Goal: Transaction & Acquisition: Purchase product/service

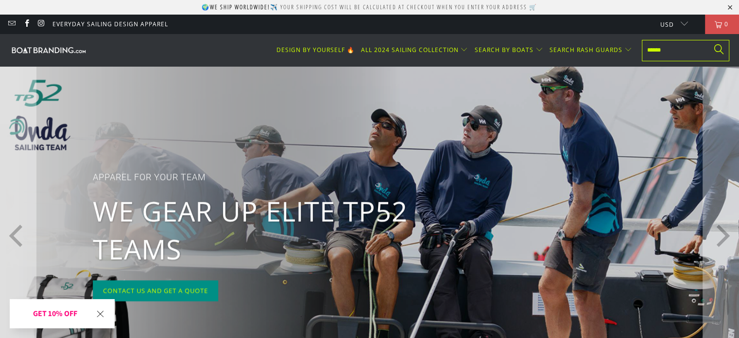
click at [290, 222] on p "We gear up elite TP52 teams" at bounding box center [253, 230] width 321 height 76
click at [390, 214] on p "We gear up elite TP52 teams" at bounding box center [253, 230] width 321 height 76
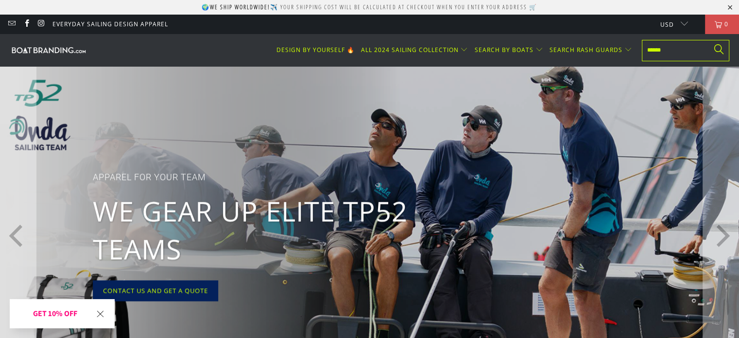
click at [185, 293] on link "Contact US And get a quote" at bounding box center [155, 290] width 125 height 21
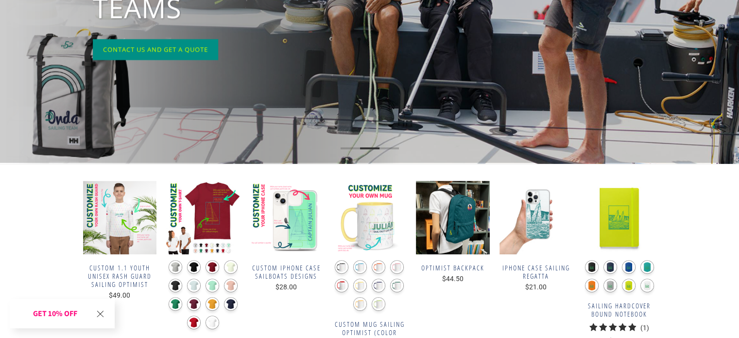
scroll to position [243, 0]
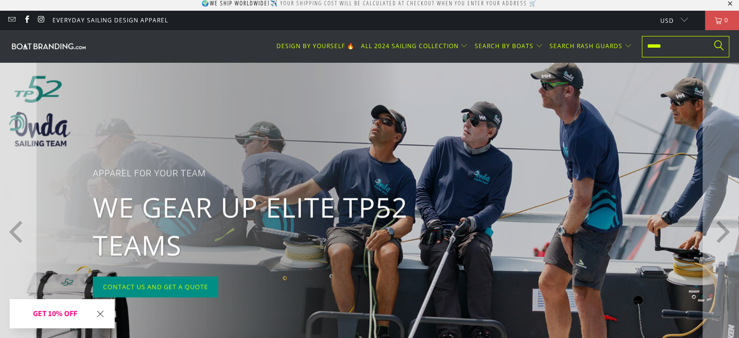
scroll to position [0, 0]
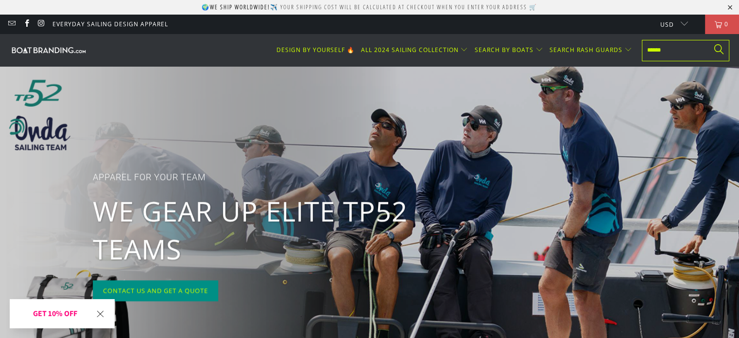
click at [675, 50] on input "text" at bounding box center [686, 50] width 88 height 21
type input "*****"
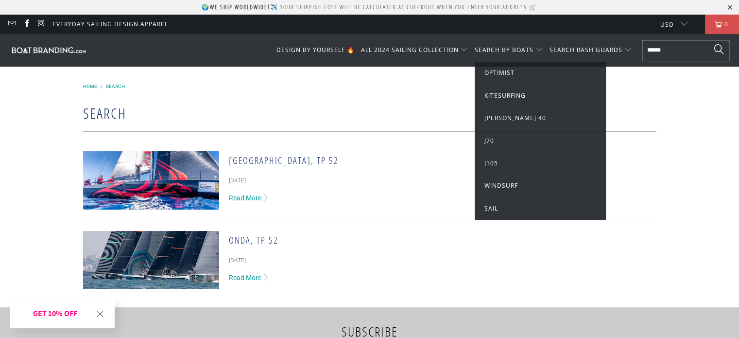
click at [490, 208] on span "Sail" at bounding box center [492, 208] width 14 height 8
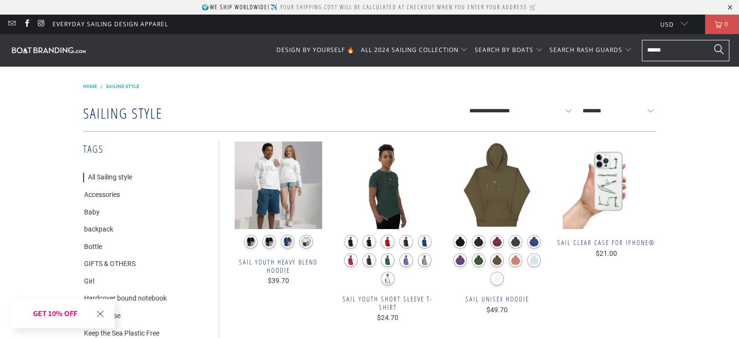
click at [92, 85] on span "Home" at bounding box center [90, 86] width 14 height 5
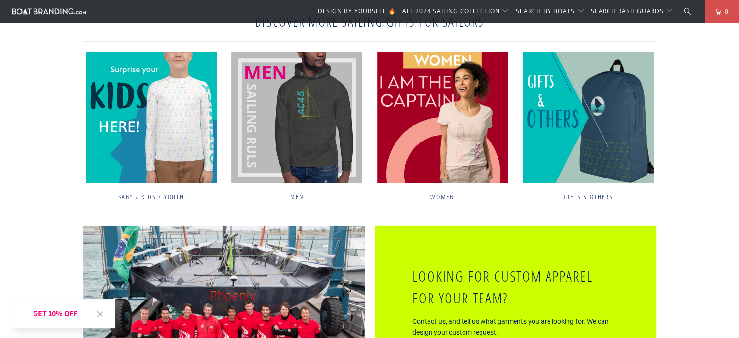
scroll to position [2965, 0]
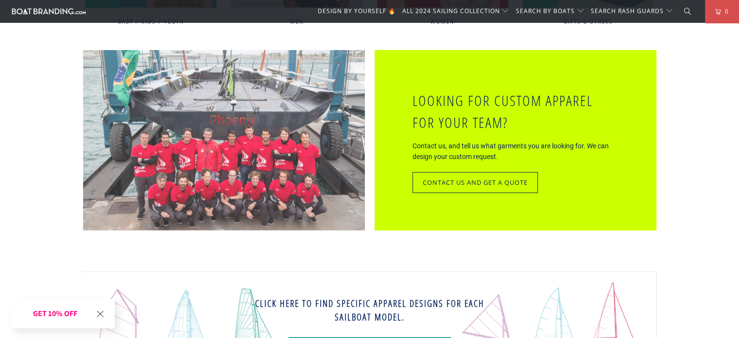
click at [225, 135] on img at bounding box center [224, 140] width 282 height 180
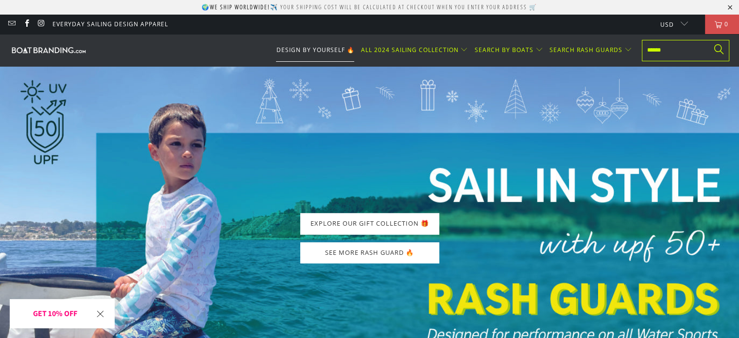
click at [300, 44] on link "DESIGN BY YOURSELF 🔥" at bounding box center [315, 50] width 78 height 23
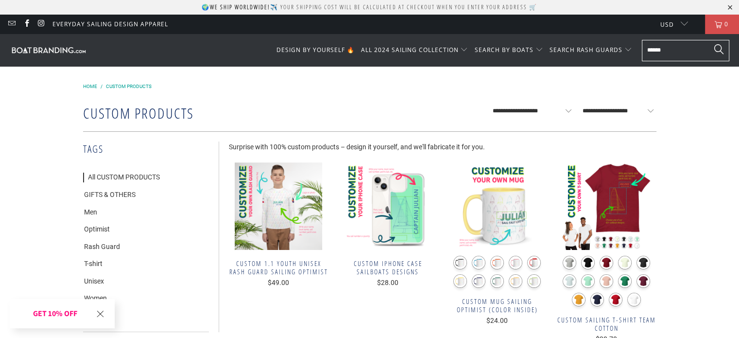
click at [54, 49] on img at bounding box center [49, 49] width 78 height 9
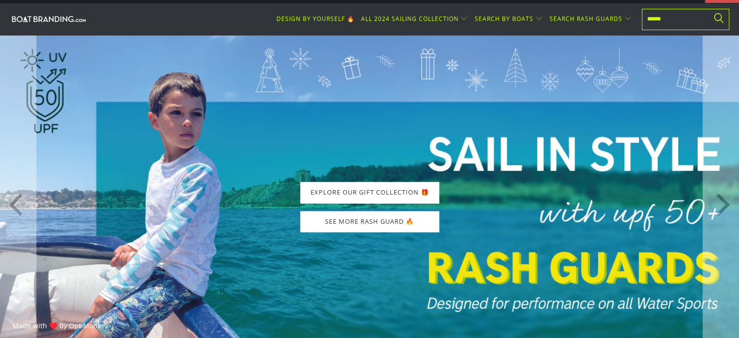
scroll to position [146, 0]
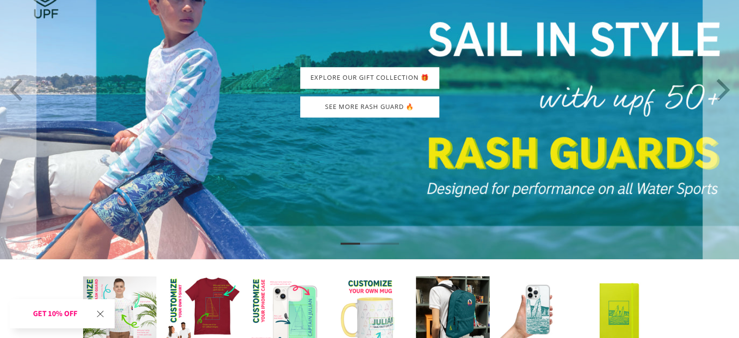
click at [724, 91] on icon "Next" at bounding box center [721, 89] width 22 height 203
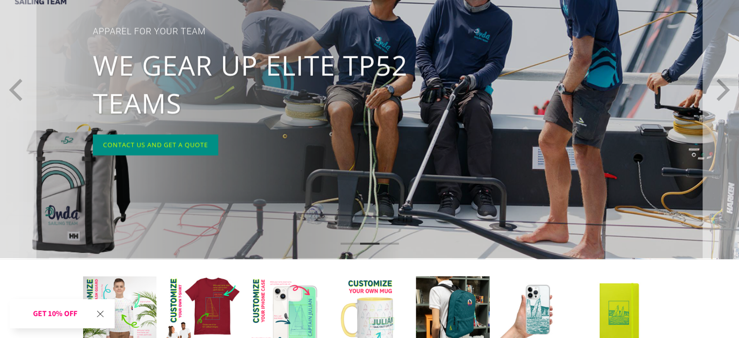
click at [724, 91] on icon "Next" at bounding box center [721, 89] width 22 height 203
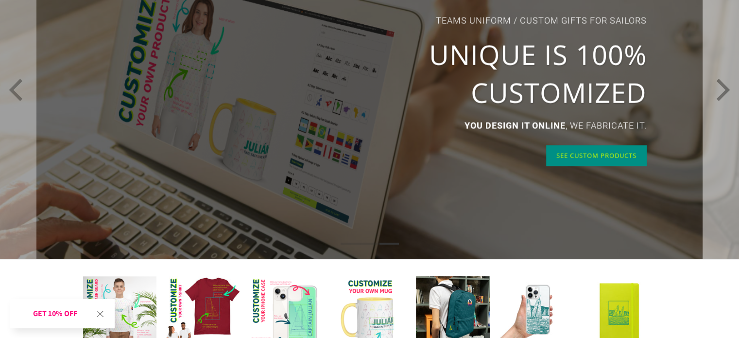
click at [724, 91] on icon "Next" at bounding box center [721, 89] width 22 height 203
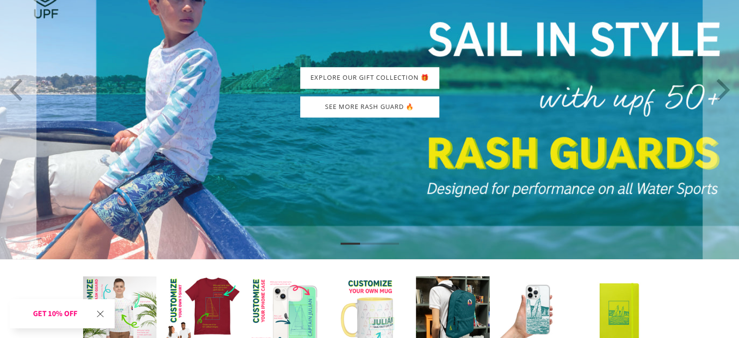
click at [16, 91] on icon "Previous" at bounding box center [18, 89] width 22 height 203
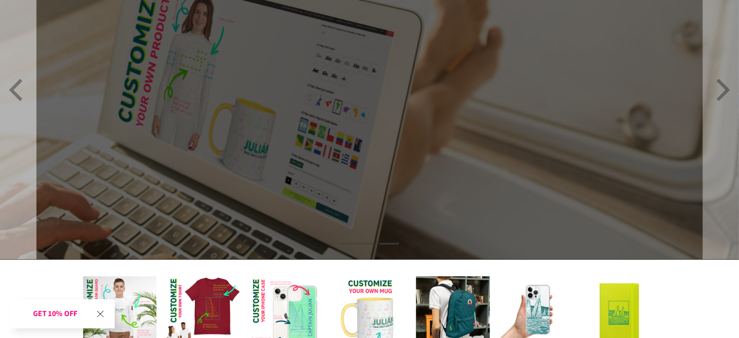
click at [16, 91] on icon "Previous" at bounding box center [18, 89] width 22 height 203
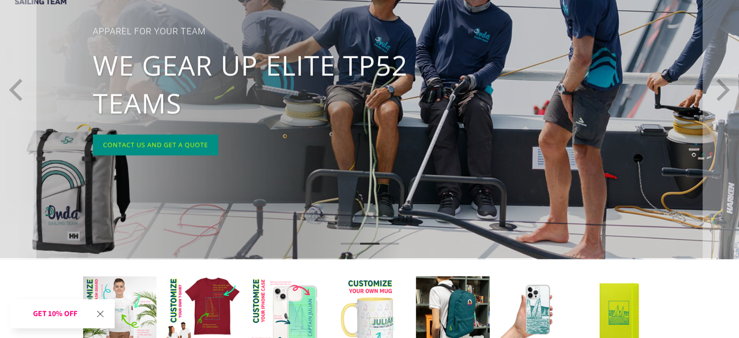
click at [389, 80] on p "We gear up elite TP52 teams" at bounding box center [253, 84] width 321 height 76
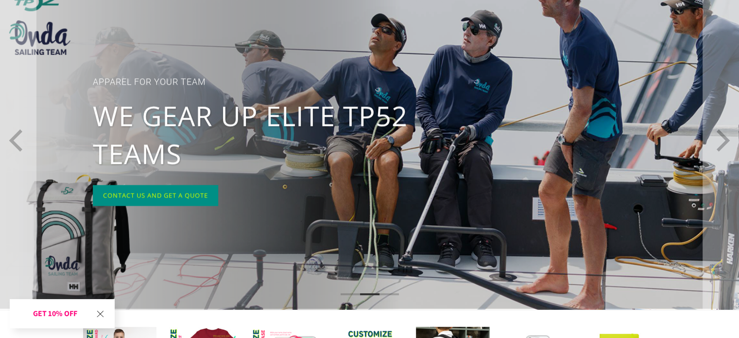
scroll to position [49, 0]
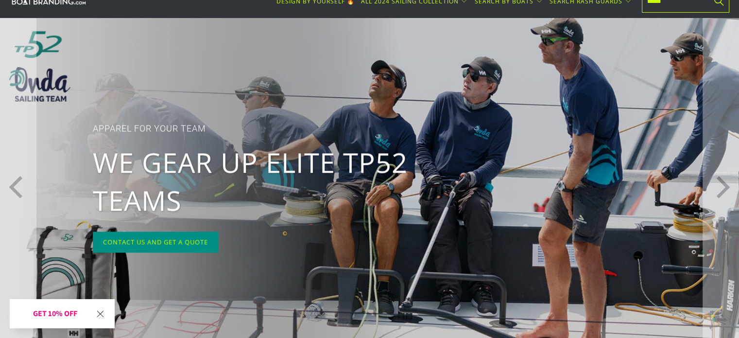
click at [172, 131] on p "apparel for your team" at bounding box center [253, 129] width 321 height 14
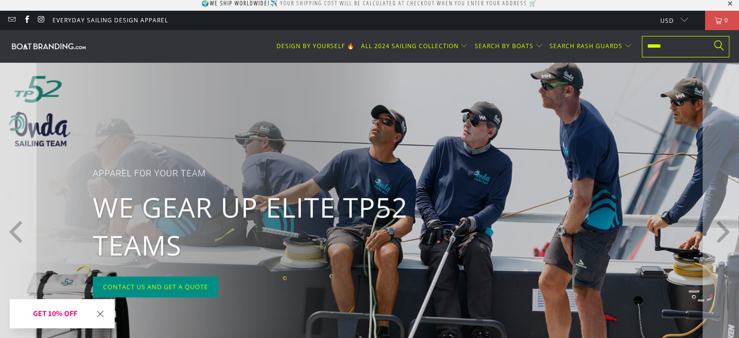
scroll to position [0, 0]
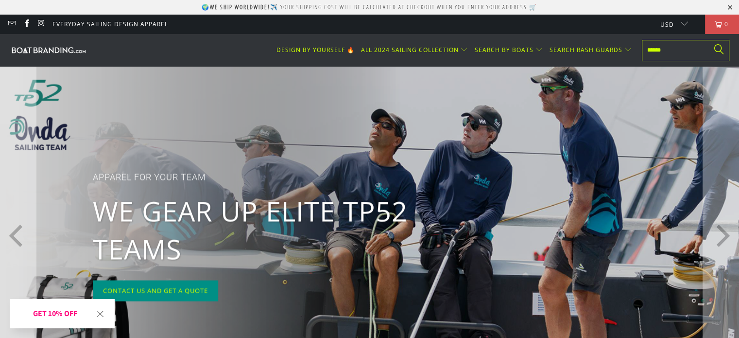
click at [257, 231] on p "We gear up elite TP52 teams" at bounding box center [253, 230] width 321 height 76
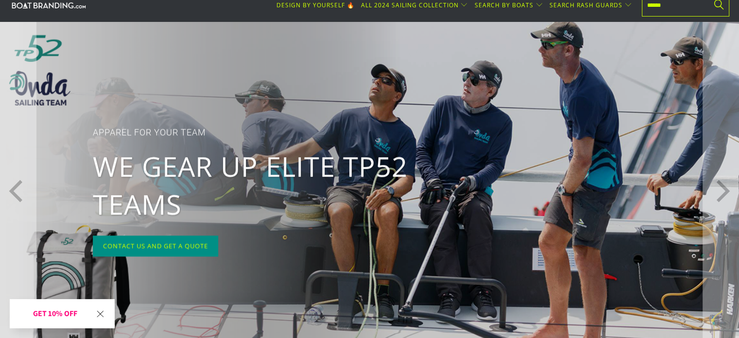
scroll to position [49, 0]
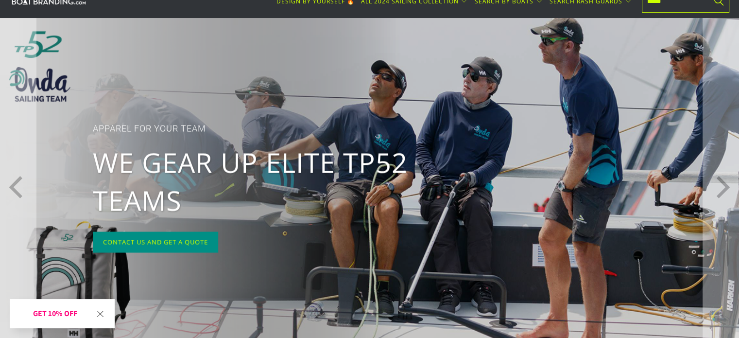
click at [314, 192] on p "We gear up elite TP52 teams" at bounding box center [253, 181] width 321 height 76
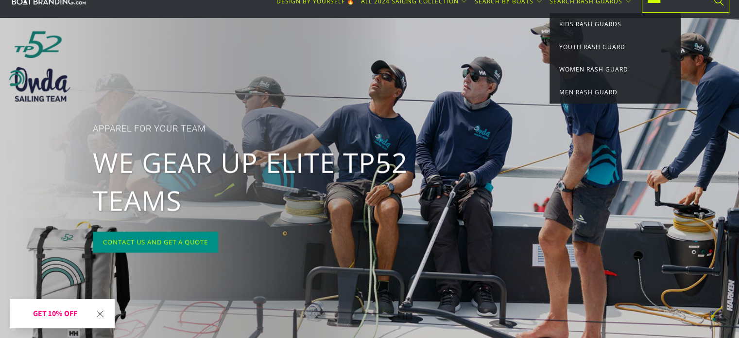
click at [665, 8] on input "text" at bounding box center [686, 1] width 88 height 21
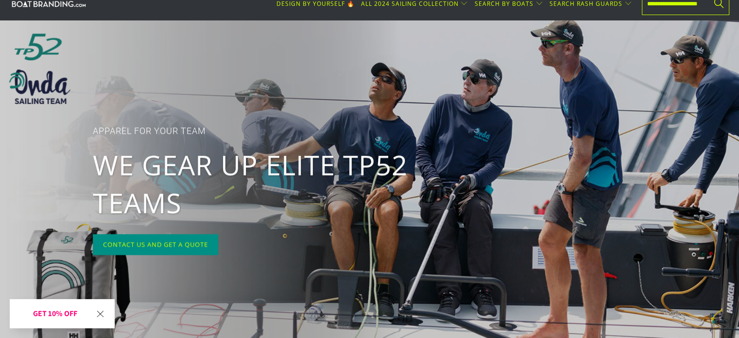
scroll to position [0, 16]
type input "**********"
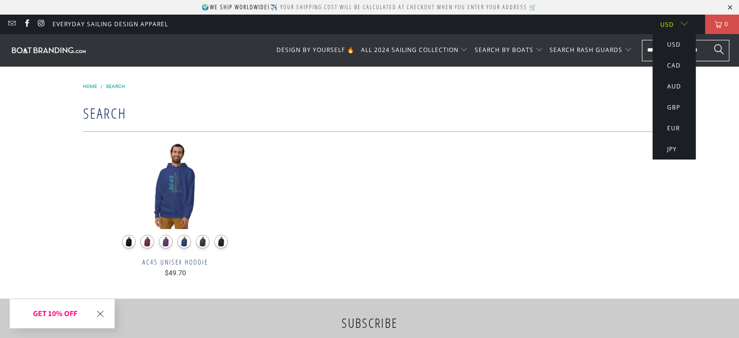
click at [674, 129] on button "EUR" at bounding box center [674, 128] width 32 height 21
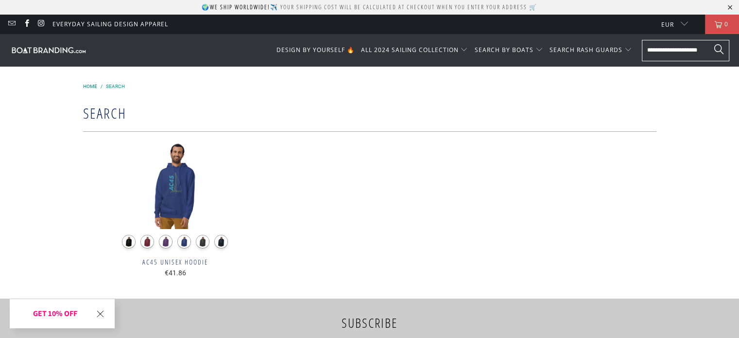
click at [91, 86] on span "Home" at bounding box center [90, 86] width 14 height 5
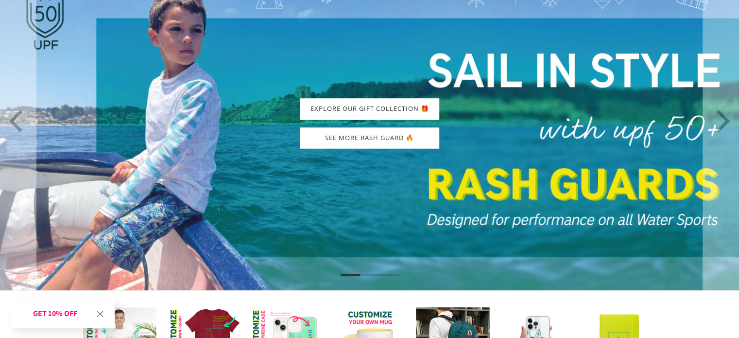
scroll to position [112, 0]
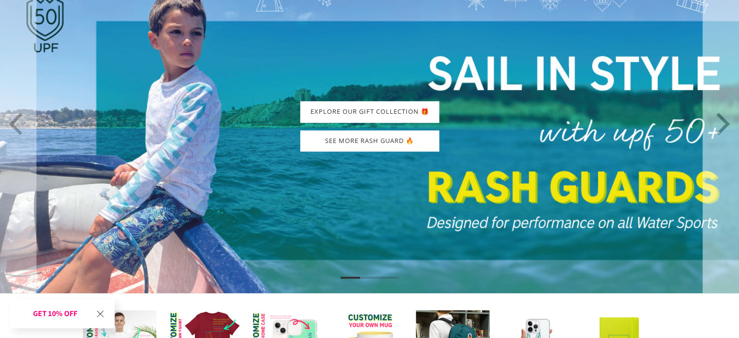
click at [729, 117] on icon "Next" at bounding box center [721, 123] width 22 height 203
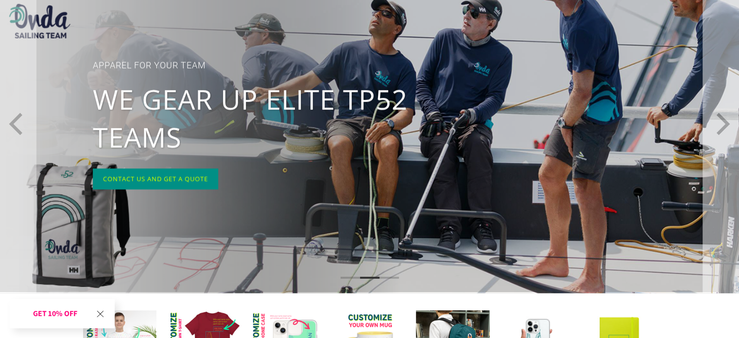
click at [729, 117] on icon "Next" at bounding box center [721, 123] width 22 height 203
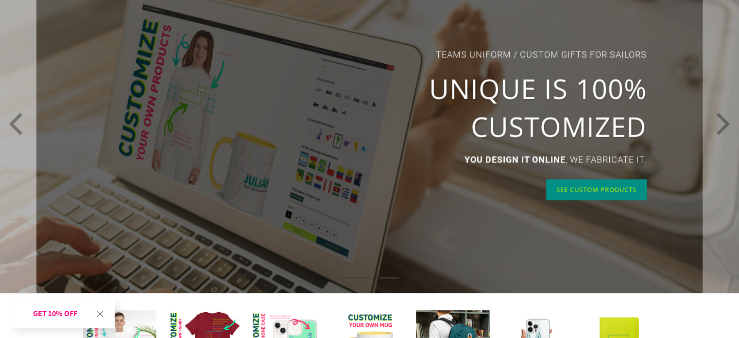
click at [2, 129] on button "Previous" at bounding box center [18, 124] width 37 height 338
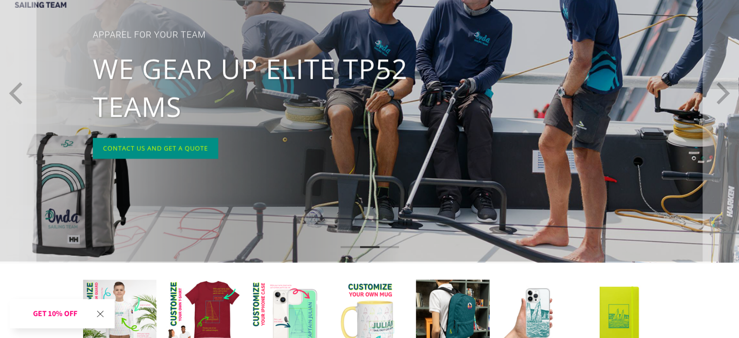
scroll to position [209, 0]
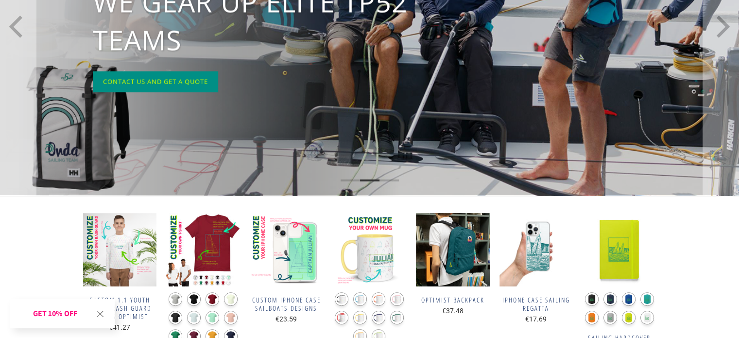
click at [387, 184] on img at bounding box center [369, 27] width 739 height 338
click at [347, 134] on img at bounding box center [369, 27] width 739 height 338
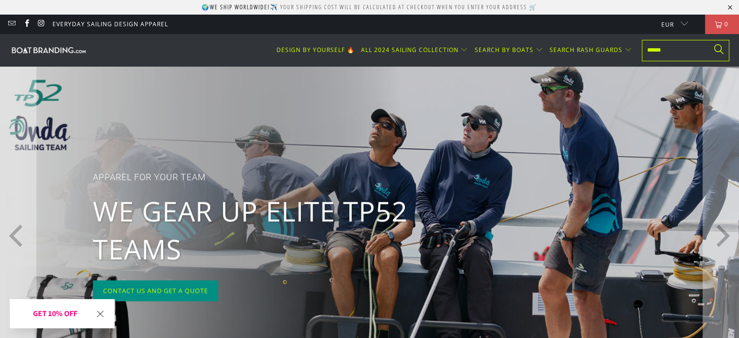
scroll to position [0, 0]
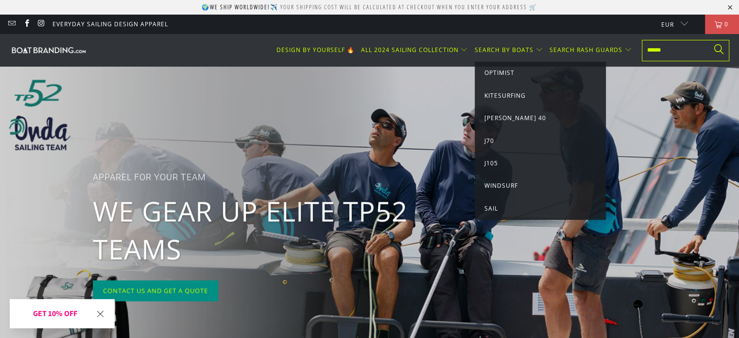
click at [490, 213] on link "Sail" at bounding box center [541, 208] width 112 height 11
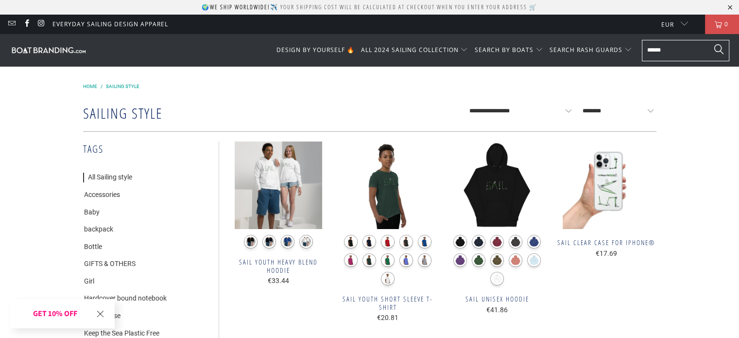
click at [35, 49] on img at bounding box center [49, 49] width 78 height 9
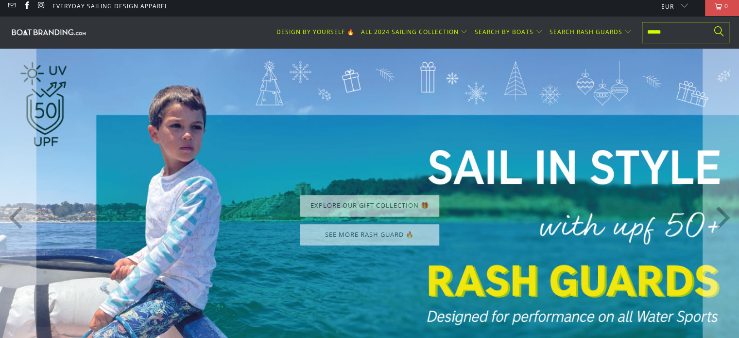
scroll to position [49, 0]
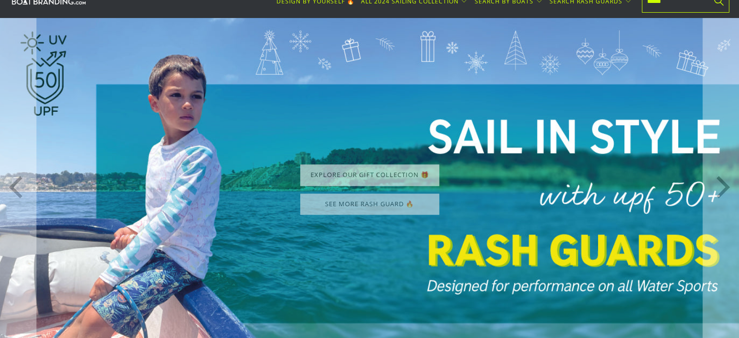
click at [346, 207] on link "SEE MORE RASH GUARD 🔥" at bounding box center [369, 203] width 139 height 21
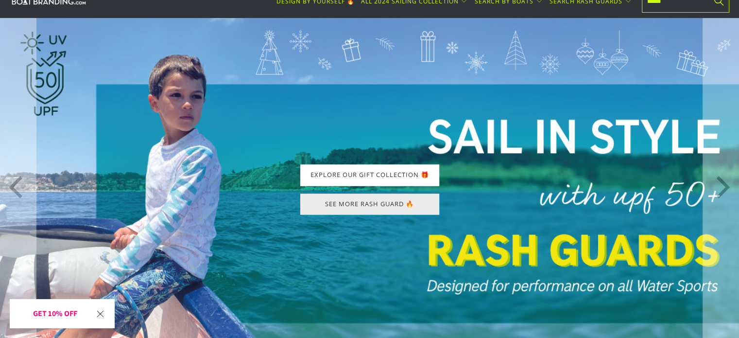
click at [342, 200] on link "SEE MORE RASH GUARD 🔥" at bounding box center [369, 203] width 139 height 21
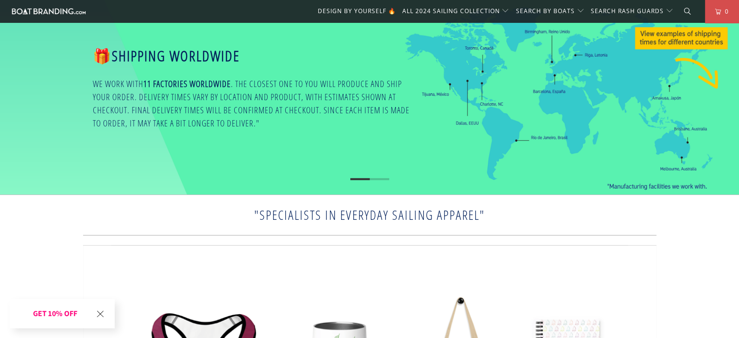
scroll to position [1167, 0]
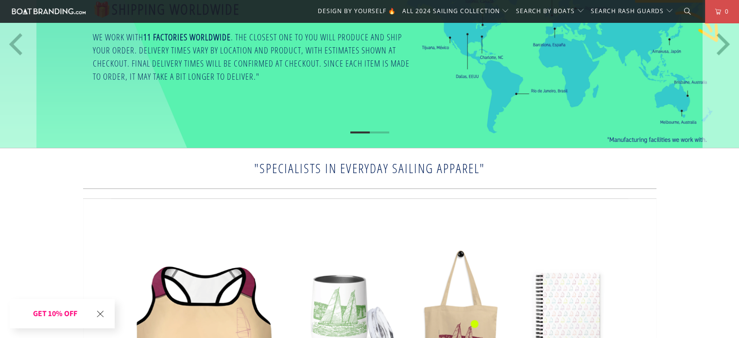
click at [728, 45] on icon "Next" at bounding box center [723, 44] width 13 height 22
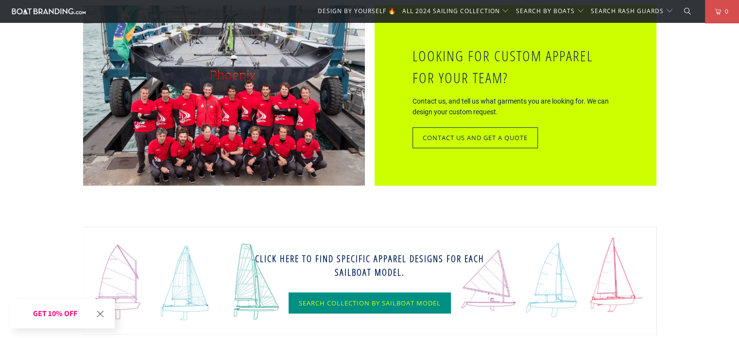
scroll to position [3014, 0]
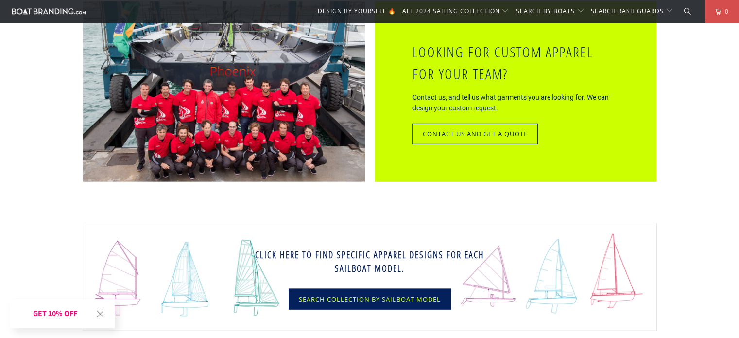
click at [350, 293] on link "Search Collection by sailboat model" at bounding box center [370, 298] width 162 height 21
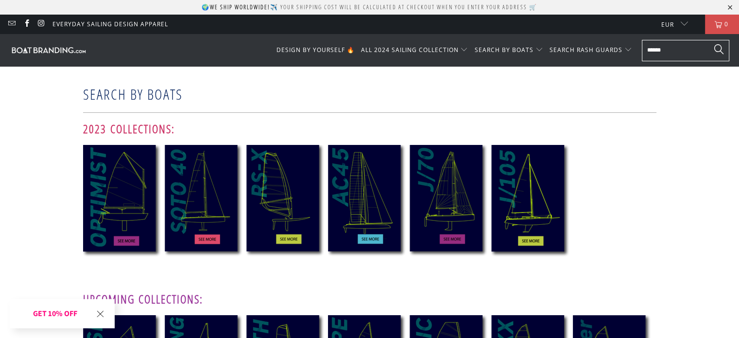
click at [66, 52] on img at bounding box center [49, 49] width 78 height 9
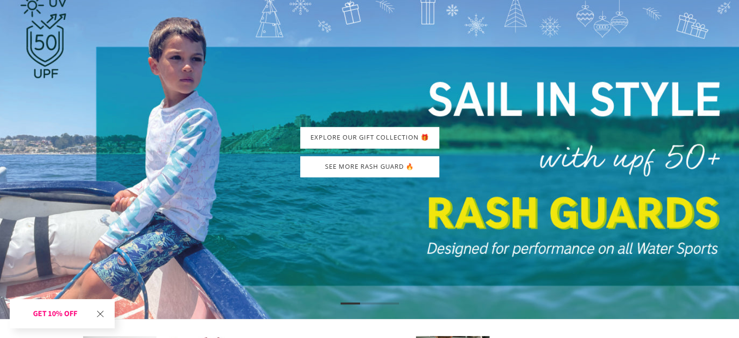
scroll to position [97, 0]
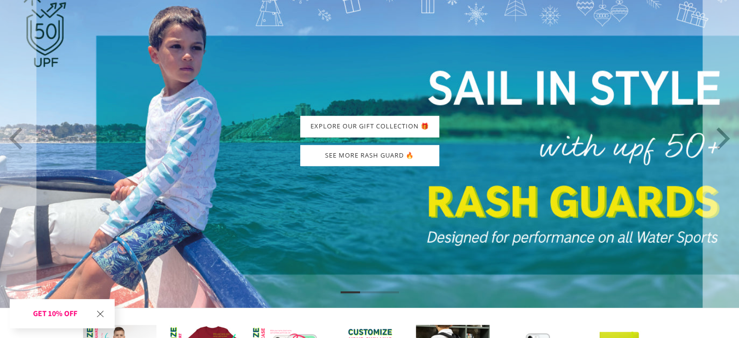
click at [725, 135] on icon "Next" at bounding box center [723, 138] width 13 height 22
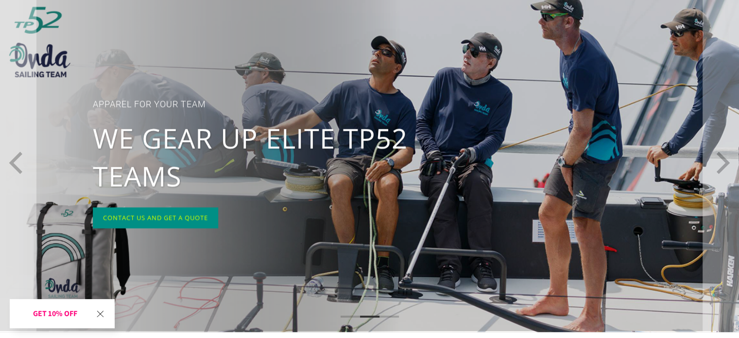
scroll to position [0, 0]
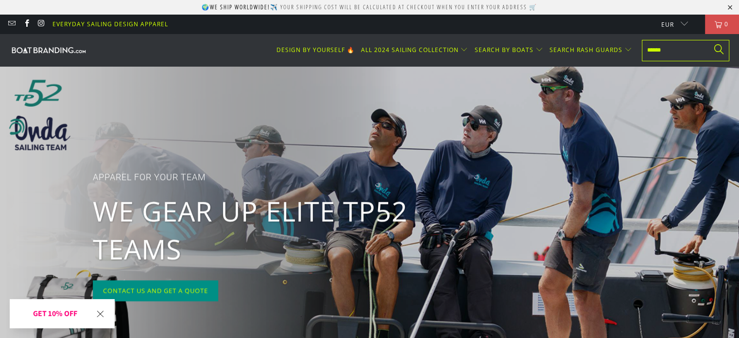
click at [71, 23] on link "Everyday Sailing Design Apparel" at bounding box center [111, 24] width 116 height 11
click at [311, 53] on span "DESIGN BY YOURSELF 🔥" at bounding box center [315, 50] width 78 height 8
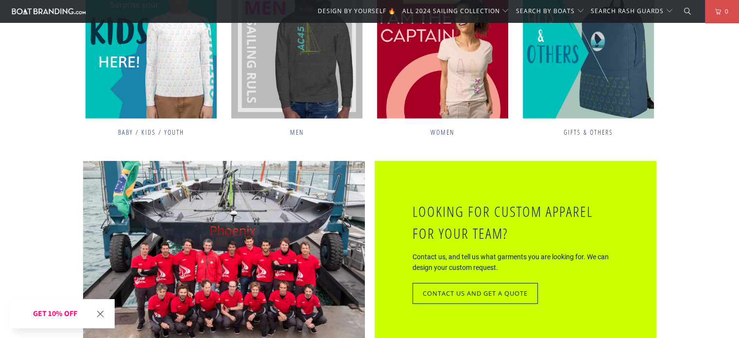
scroll to position [2965, 0]
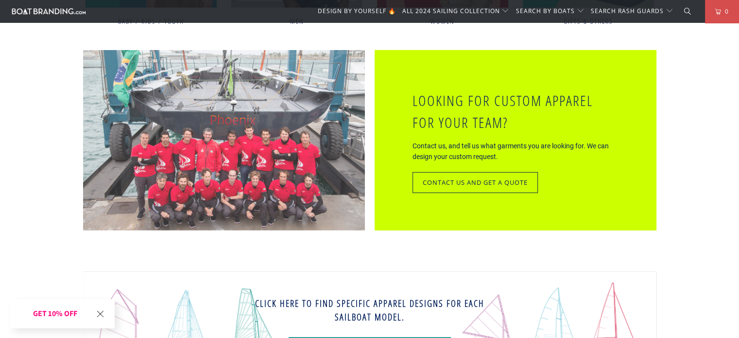
click at [246, 110] on img at bounding box center [224, 140] width 282 height 180
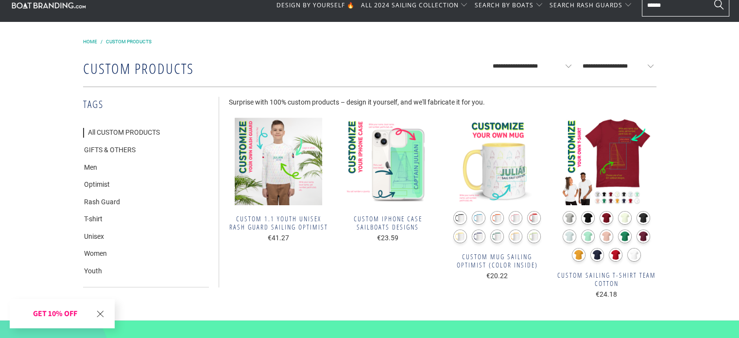
scroll to position [49, 0]
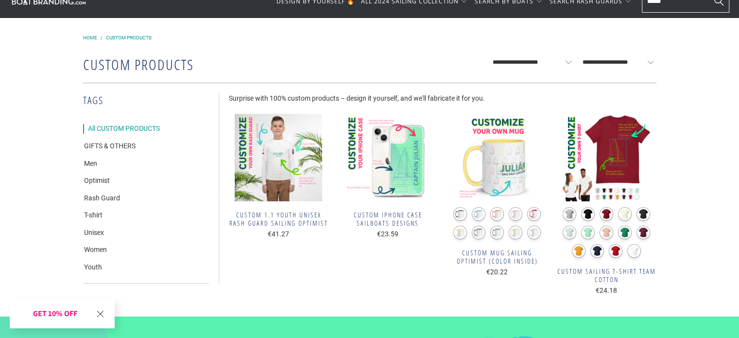
click at [114, 129] on link "All CUSTOM PRODUCTS" at bounding box center [121, 129] width 77 height 10
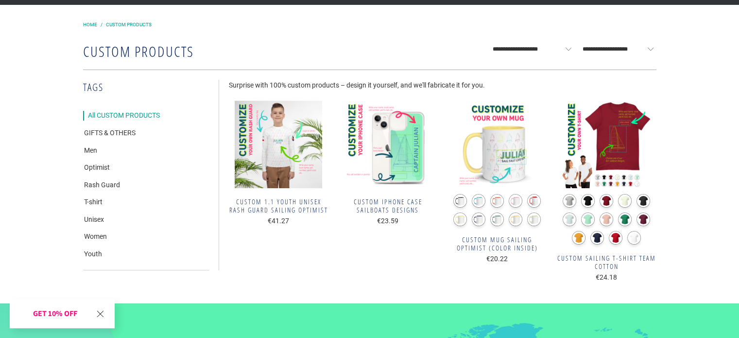
scroll to position [97, 0]
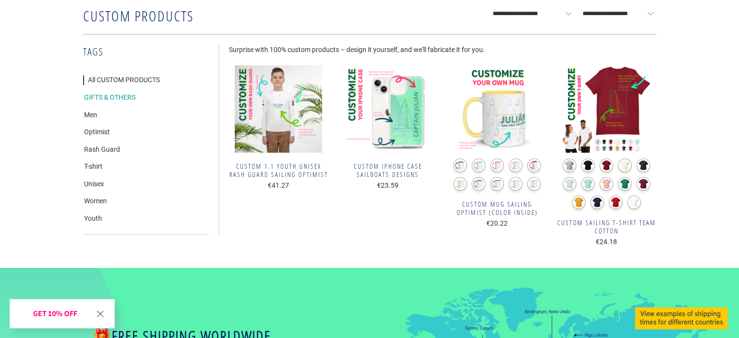
click at [119, 95] on link "GIFTS & OTHERS" at bounding box center [109, 98] width 53 height 10
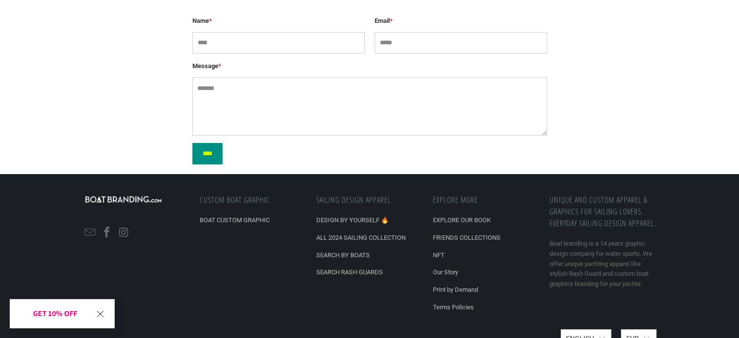
scroll to position [170, 0]
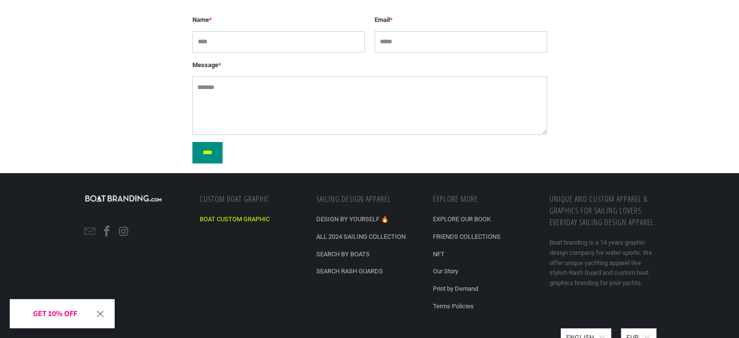
click at [239, 217] on link "BOAT CUSTOM GRAPHIC" at bounding box center [235, 218] width 70 height 7
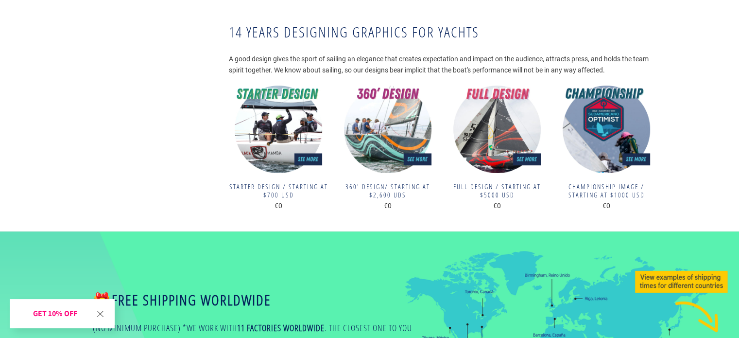
scroll to position [146, 0]
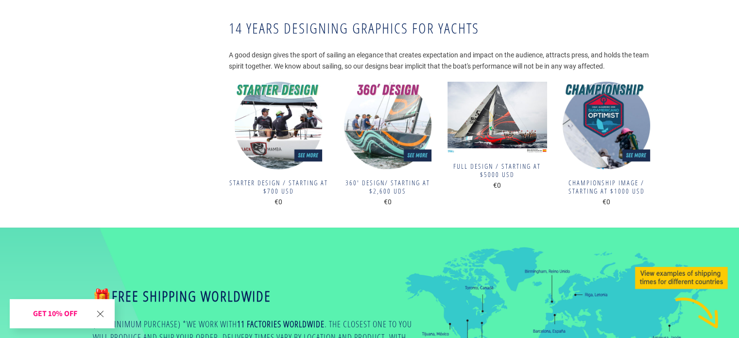
click at [459, 117] on img at bounding box center [498, 117] width 100 height 71
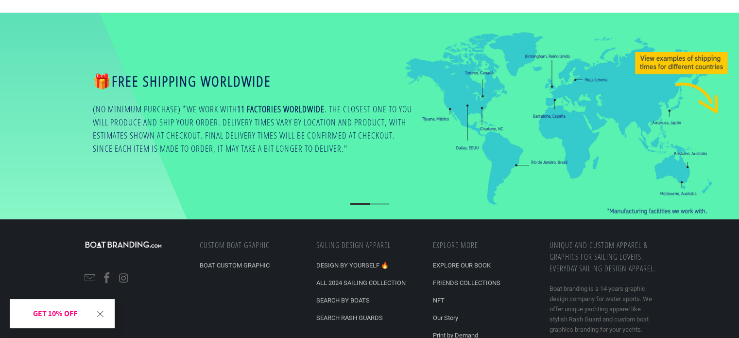
scroll to position [438, 0]
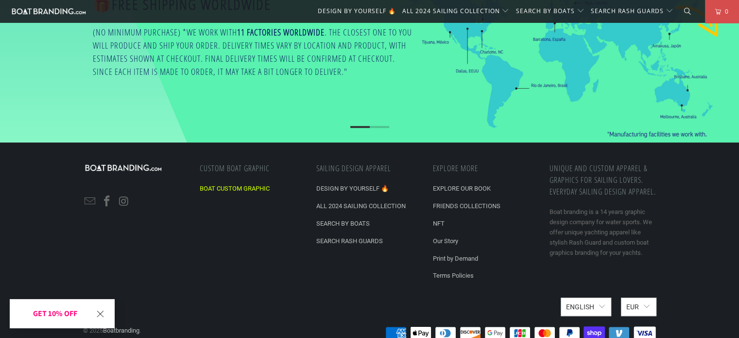
click at [233, 186] on link "BOAT CUSTOM GRAPHIC" at bounding box center [235, 188] width 70 height 7
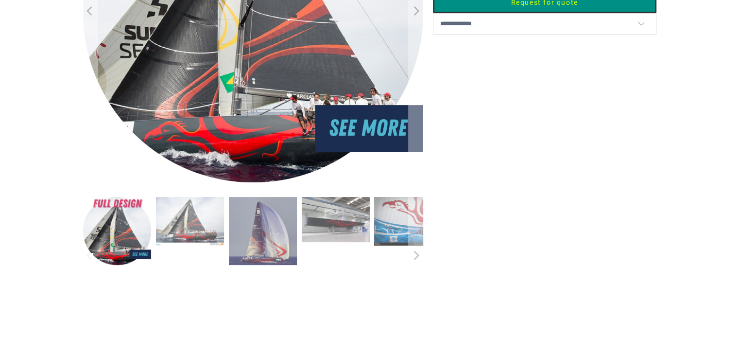
scroll to position [258, 0]
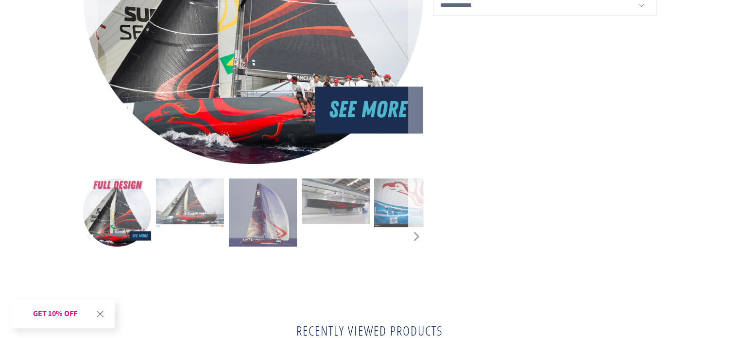
click at [418, 233] on icon "Next" at bounding box center [415, 237] width 9 height 70
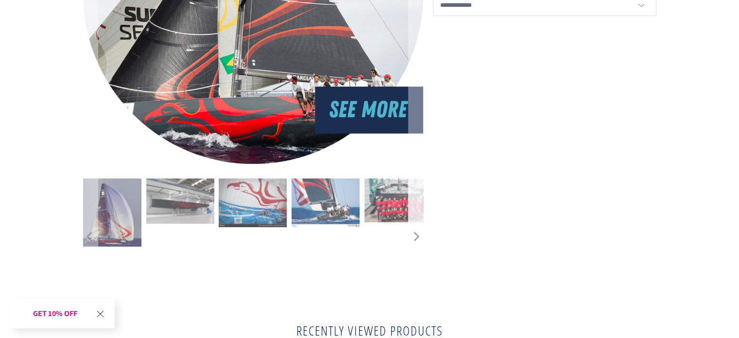
click at [418, 233] on icon "Next" at bounding box center [415, 237] width 9 height 70
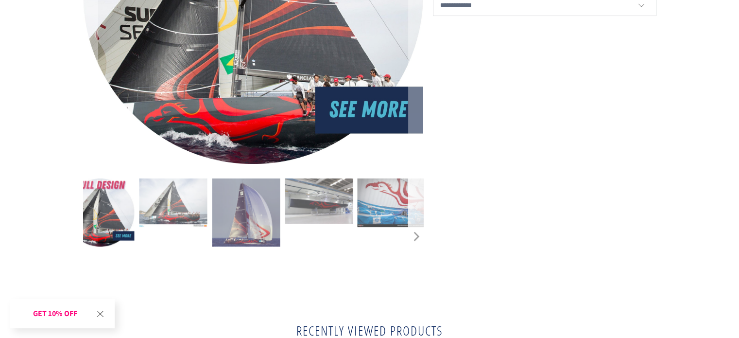
click at [418, 233] on icon "Next" at bounding box center [415, 237] width 9 height 70
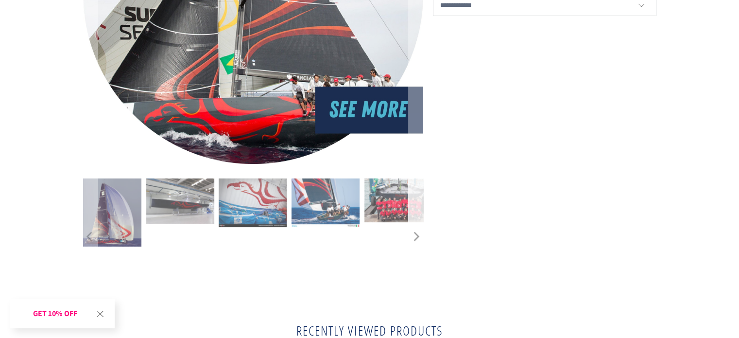
click icon "Next"
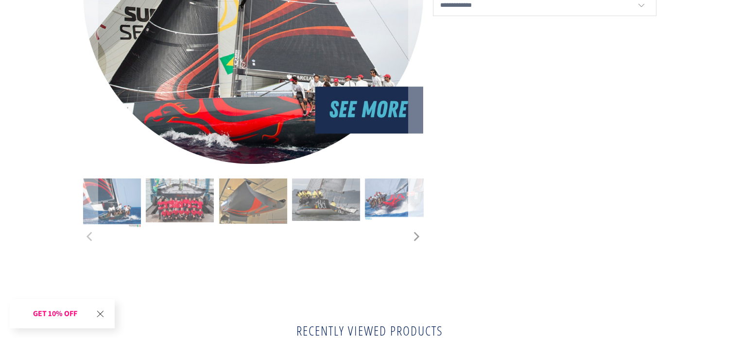
click icon "Next"
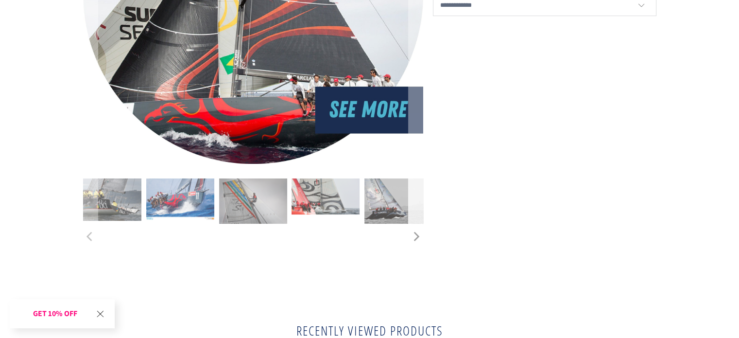
click icon "Next"
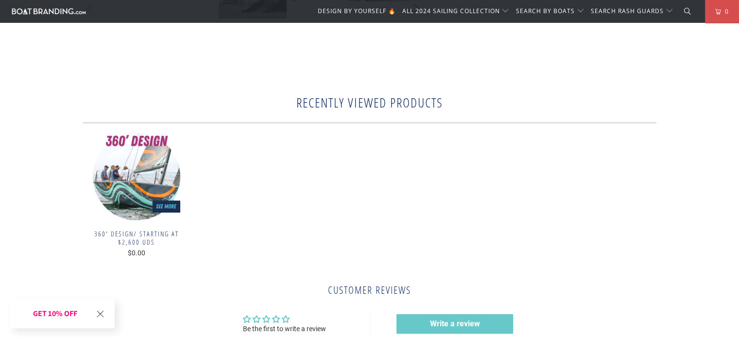
scroll to position [292, 0]
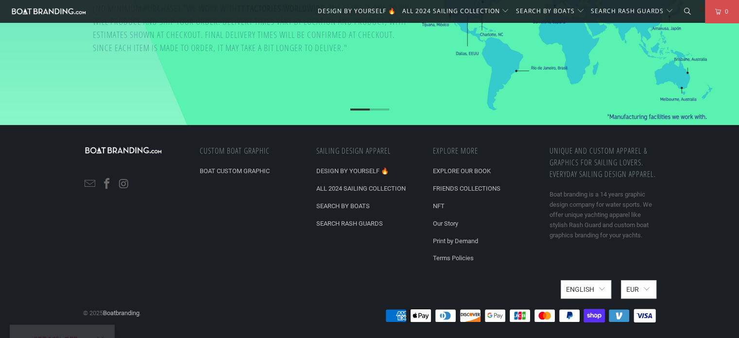
scroll to position [456, 0]
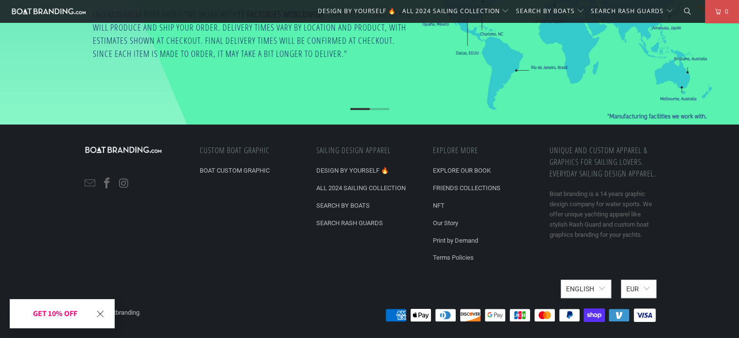
click at [241, 150] on div "CUSTOM BOAT GRAPHIC BOAT CUSTOM GRAPHIC" at bounding box center [253, 160] width 107 height 32
click at [239, 151] on div "CUSTOM BOAT GRAPHIC BOAT CUSTOM GRAPHIC" at bounding box center [253, 160] width 107 height 32
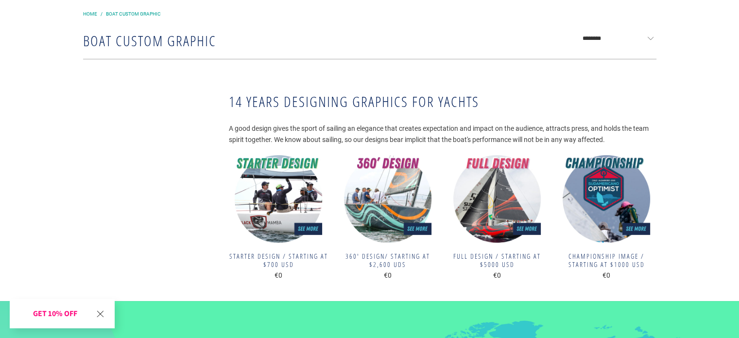
scroll to position [67, 0]
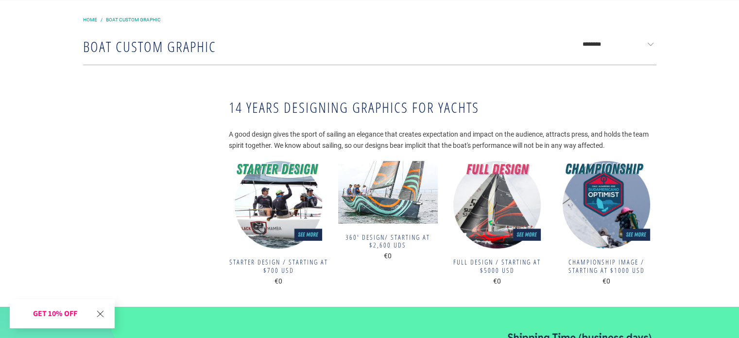
click at [406, 201] on img at bounding box center [388, 192] width 100 height 63
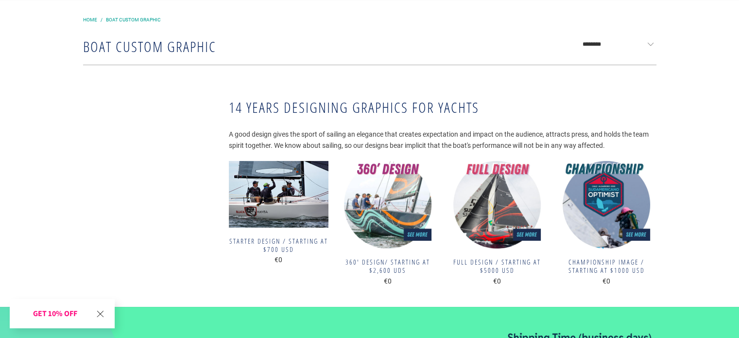
click at [268, 196] on img at bounding box center [279, 194] width 100 height 67
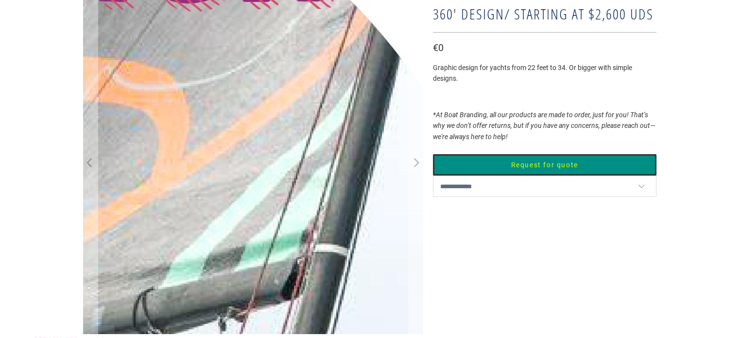
scroll to position [49, 0]
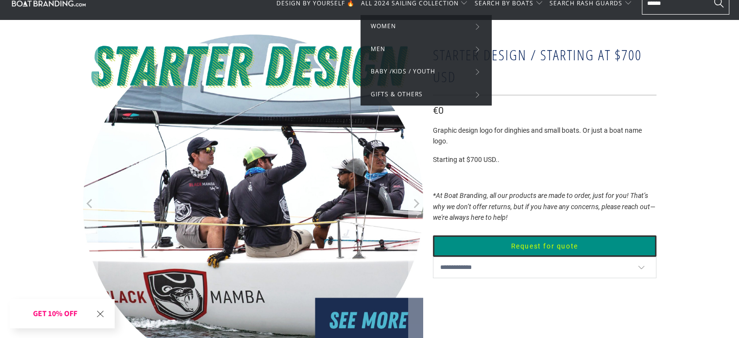
scroll to position [49, 0]
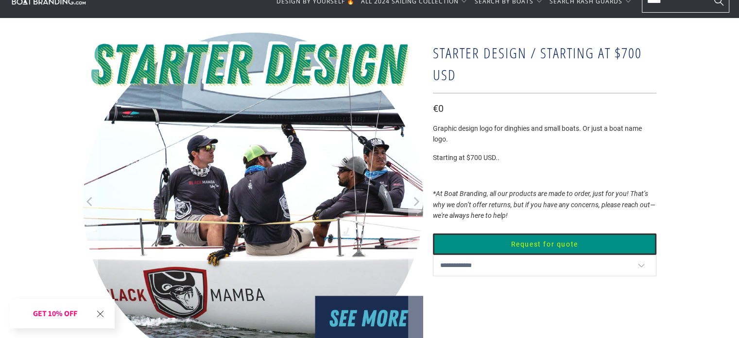
click at [690, 77] on div "**********" at bounding box center [369, 294] width 739 height 553
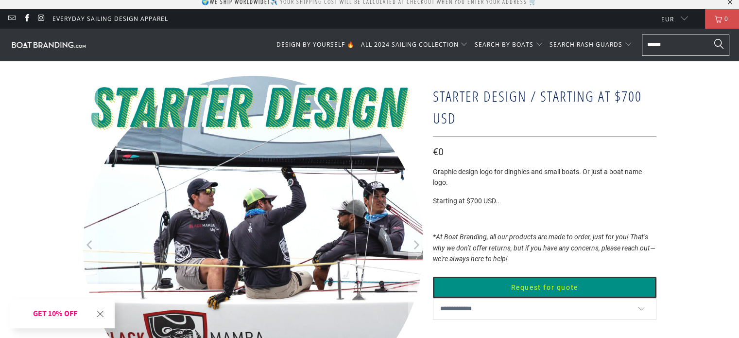
scroll to position [0, 0]
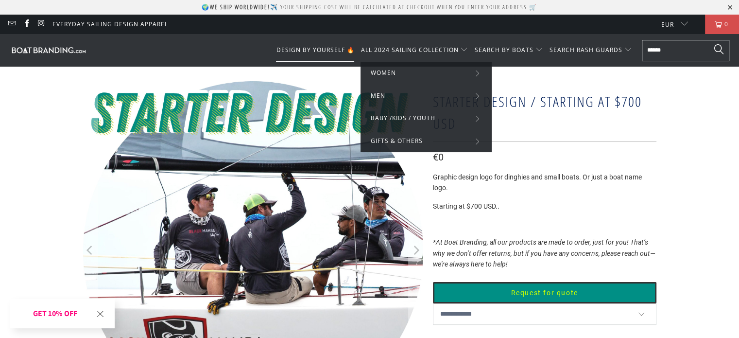
click at [298, 50] on span "DESIGN BY YOURSELF 🔥" at bounding box center [315, 50] width 78 height 8
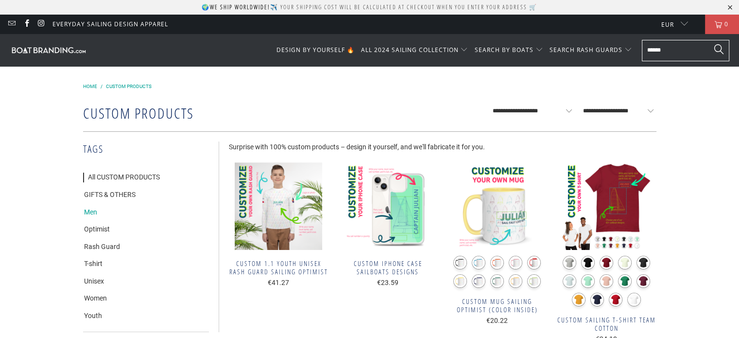
click at [93, 208] on link "Men" at bounding box center [90, 213] width 14 height 10
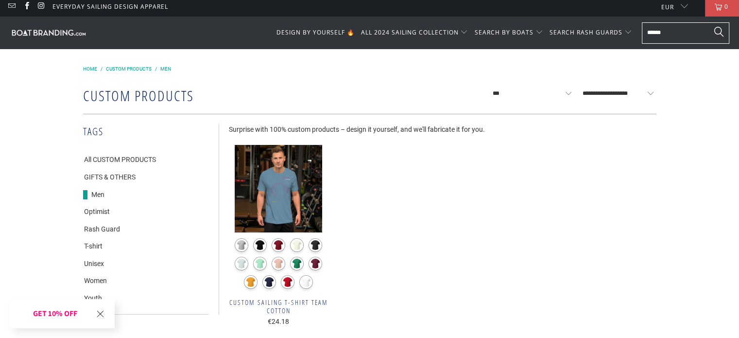
scroll to position [49, 0]
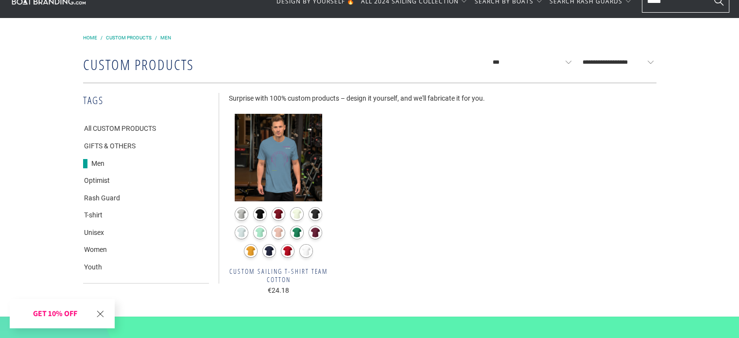
click at [306, 172] on img at bounding box center [279, 158] width 100 height 88
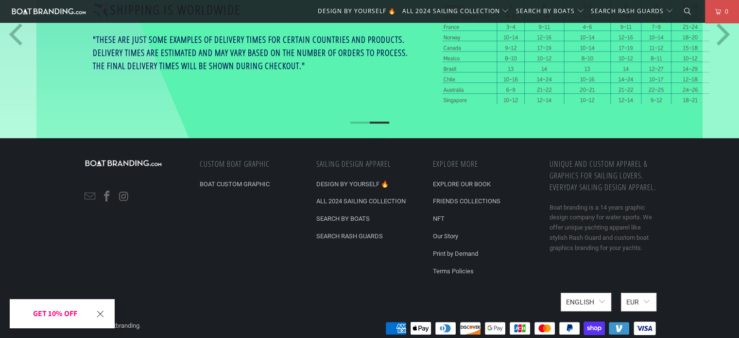
scroll to position [447, 0]
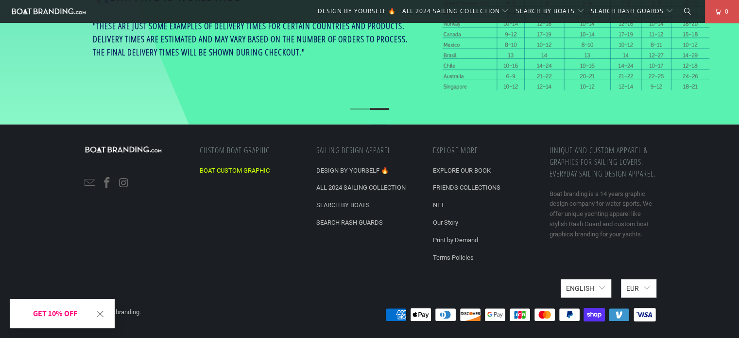
click at [220, 171] on link "BOAT CUSTOM GRAPHIC" at bounding box center [235, 170] width 70 height 7
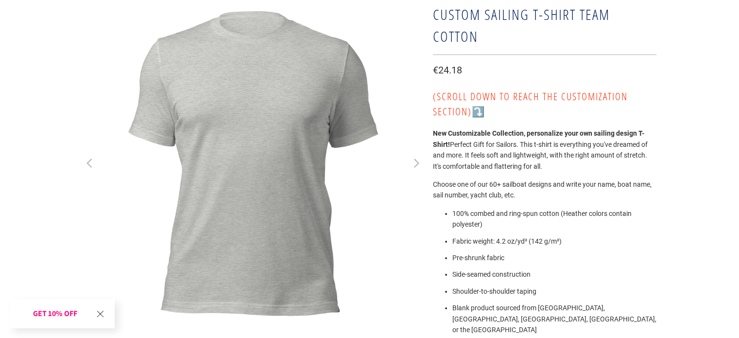
scroll to position [97, 0]
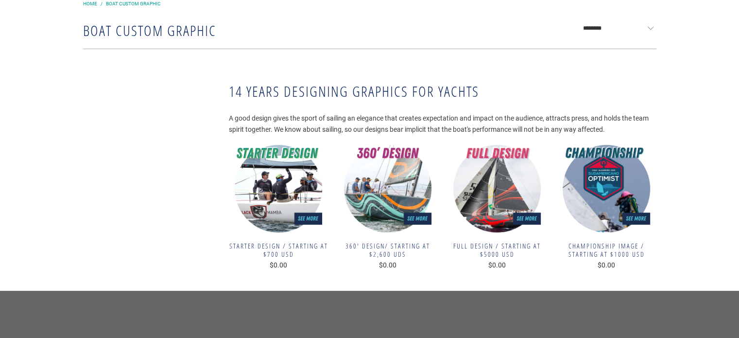
scroll to position [97, 0]
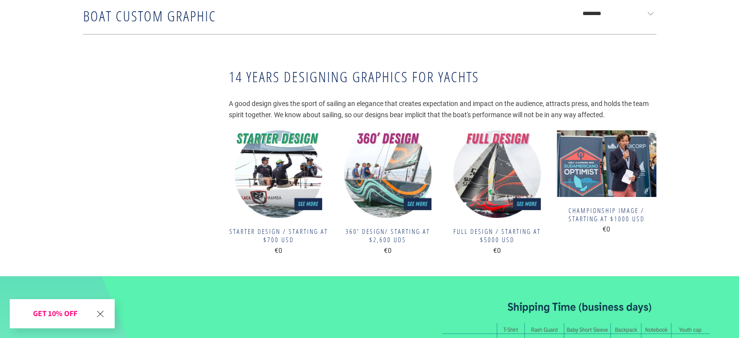
click at [589, 161] on img at bounding box center [607, 163] width 100 height 67
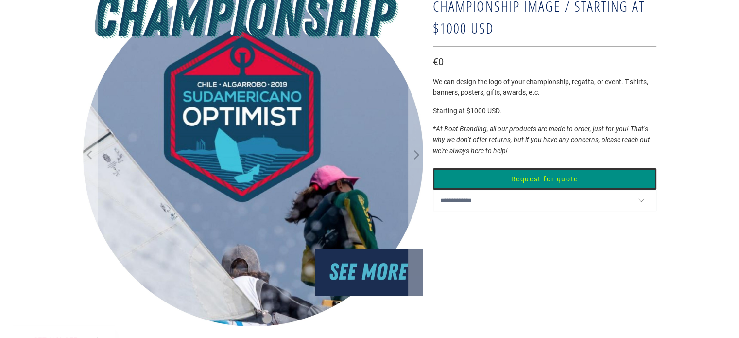
scroll to position [97, 0]
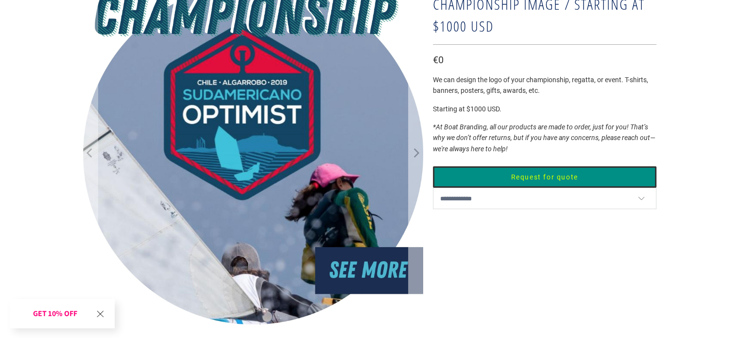
click at [416, 151] on icon "Next" at bounding box center [417, 153] width 6 height 9
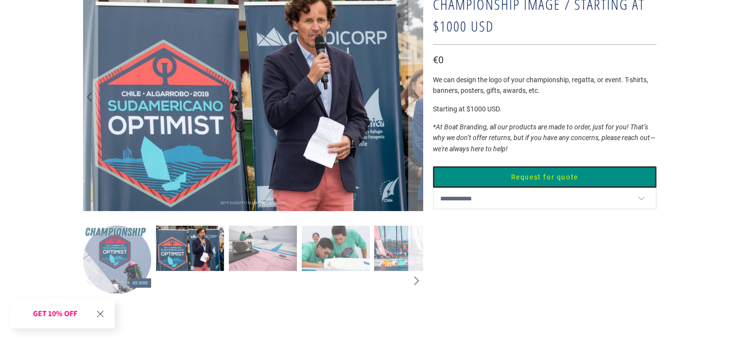
click at [419, 281] on icon "Next" at bounding box center [415, 280] width 9 height 67
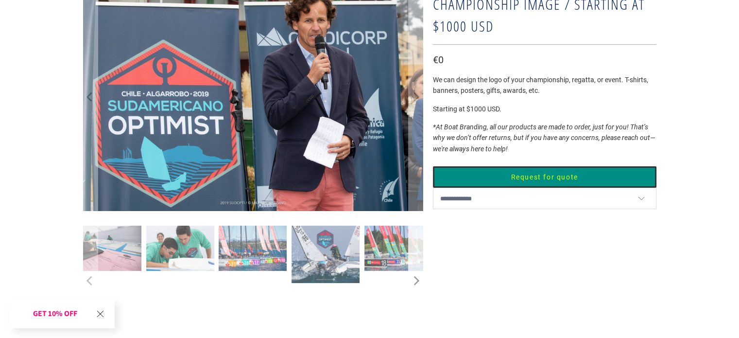
click at [419, 281] on icon "Next" at bounding box center [415, 280] width 9 height 67
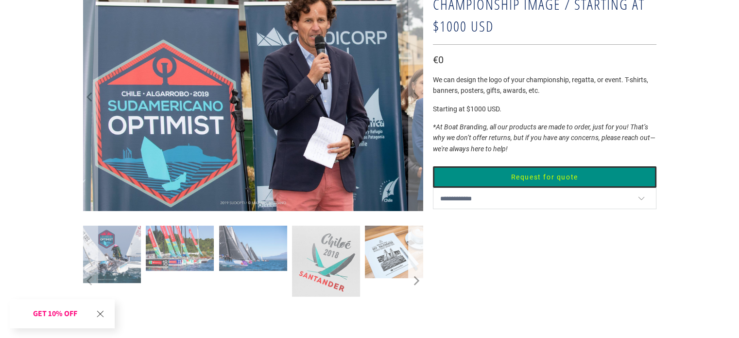
click at [419, 281] on icon "Next" at bounding box center [415, 280] width 9 height 67
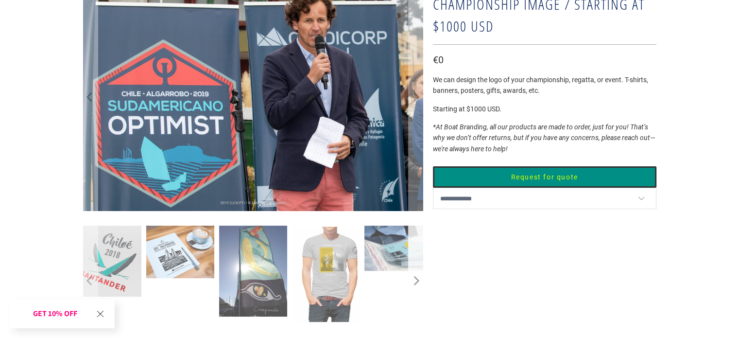
click at [419, 281] on icon "Next" at bounding box center [415, 280] width 9 height 67
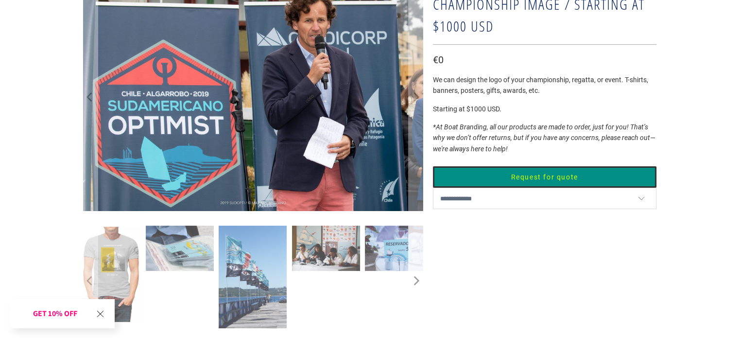
click at [417, 281] on icon "Next" at bounding box center [417, 280] width 6 height 9
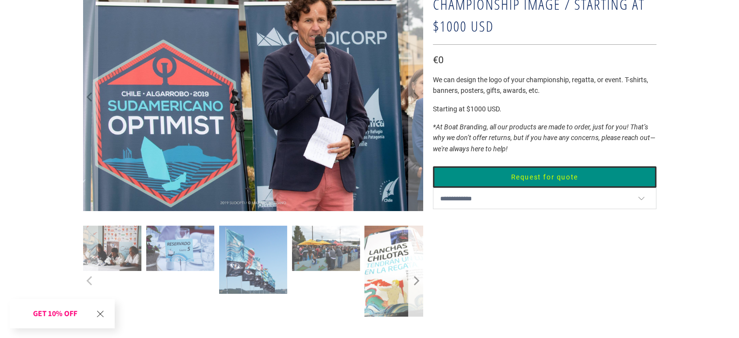
click at [417, 281] on icon "Next" at bounding box center [417, 280] width 6 height 9
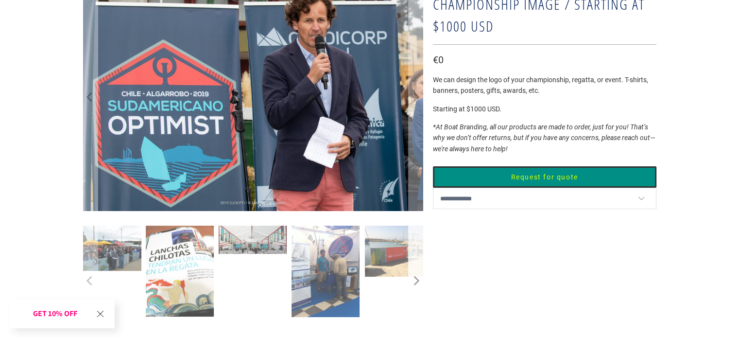
click at [417, 281] on icon "Next" at bounding box center [417, 280] width 6 height 9
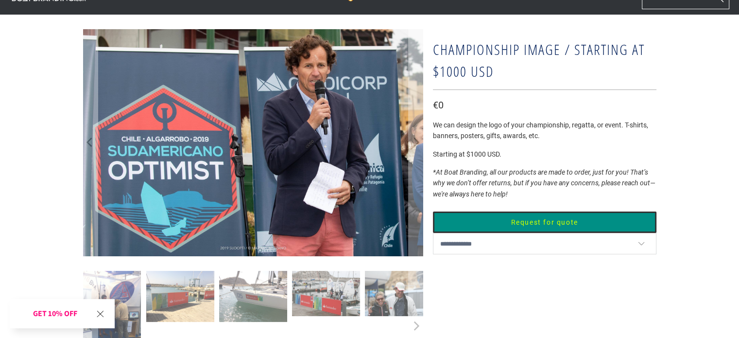
scroll to position [49, 0]
